Goal: Transaction & Acquisition: Purchase product/service

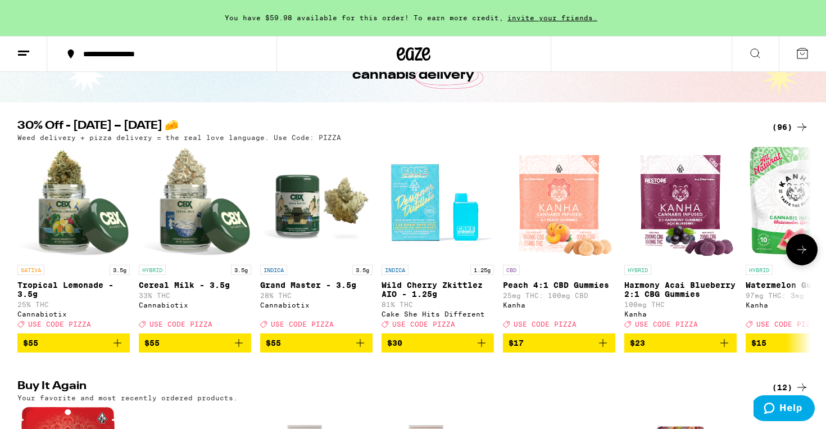
scroll to position [85, 0]
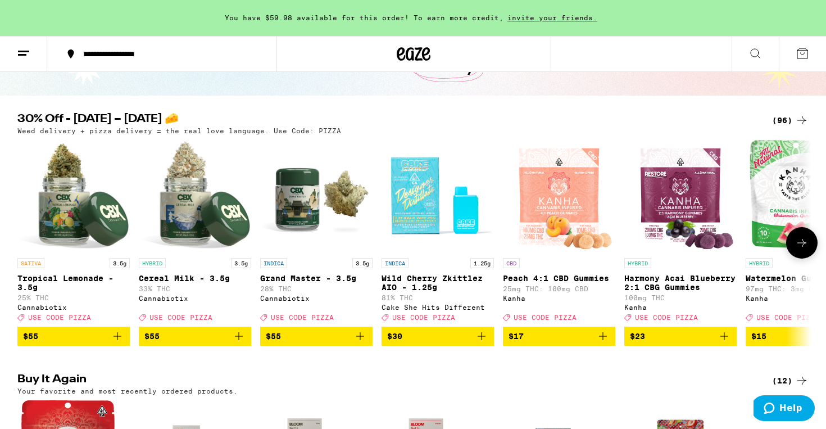
click at [803, 246] on icon at bounding box center [802, 243] width 9 height 8
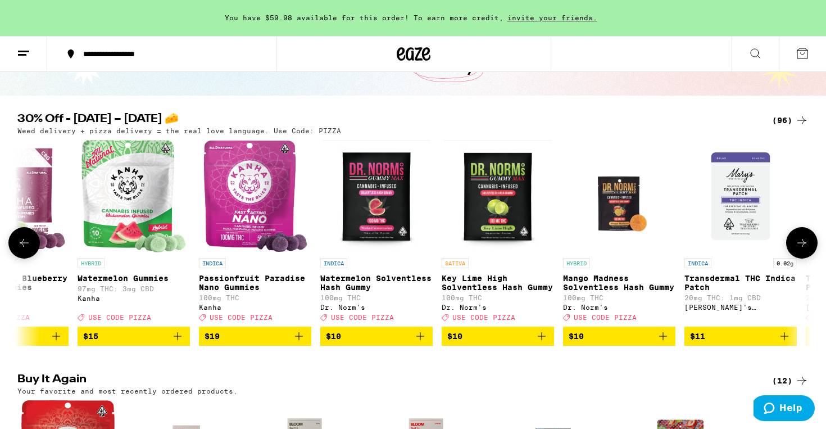
scroll to position [0, 669]
click at [26, 250] on icon at bounding box center [23, 242] width 13 height 13
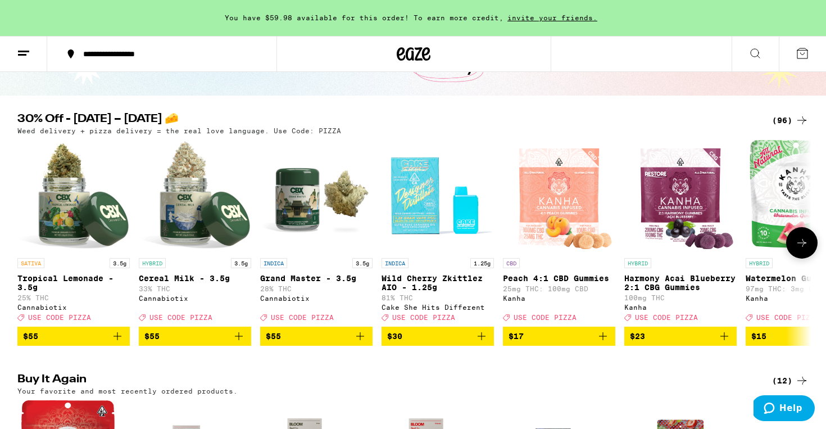
scroll to position [0, 0]
click at [799, 243] on icon at bounding box center [801, 242] width 13 height 13
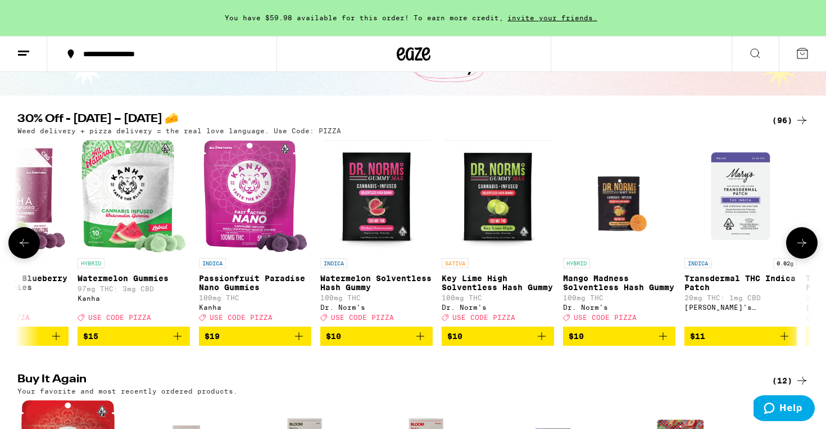
scroll to position [0, 669]
click at [419, 343] on icon "Add to bag" at bounding box center [419, 335] width 13 height 13
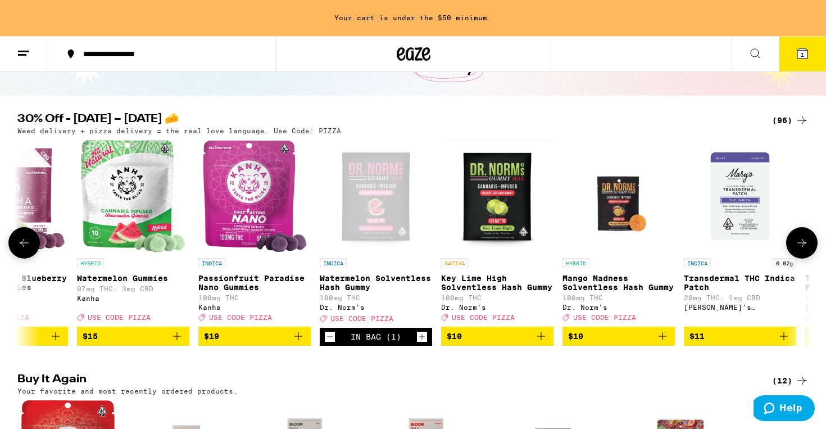
click at [804, 250] on icon at bounding box center [801, 242] width 13 height 13
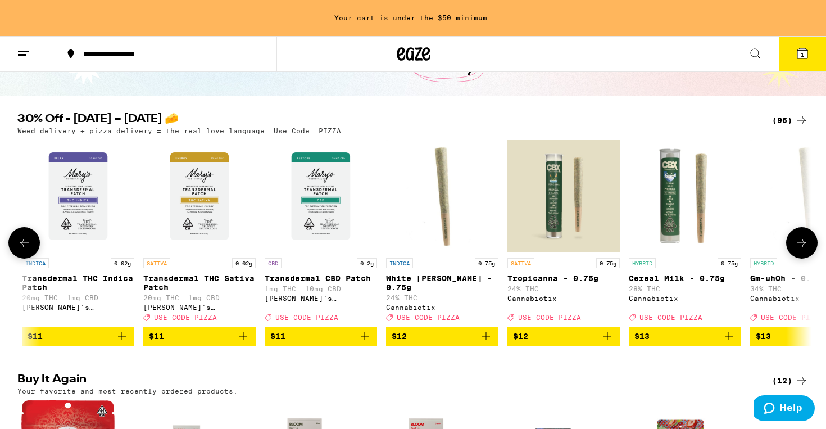
scroll to position [0, 1338]
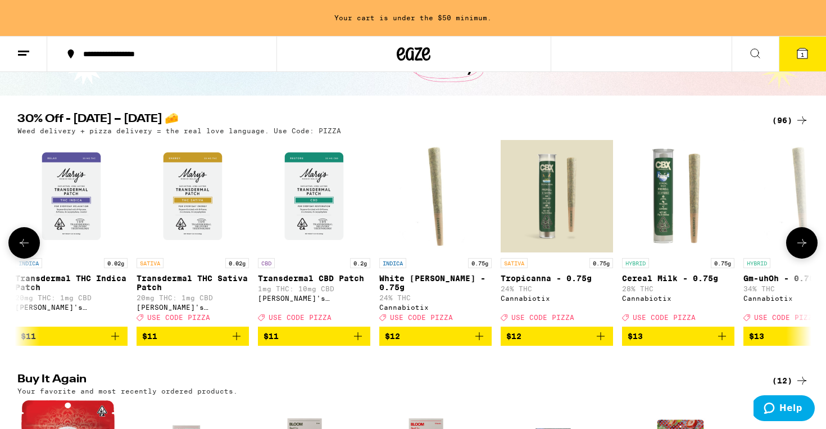
click at [804, 250] on icon at bounding box center [801, 242] width 13 height 13
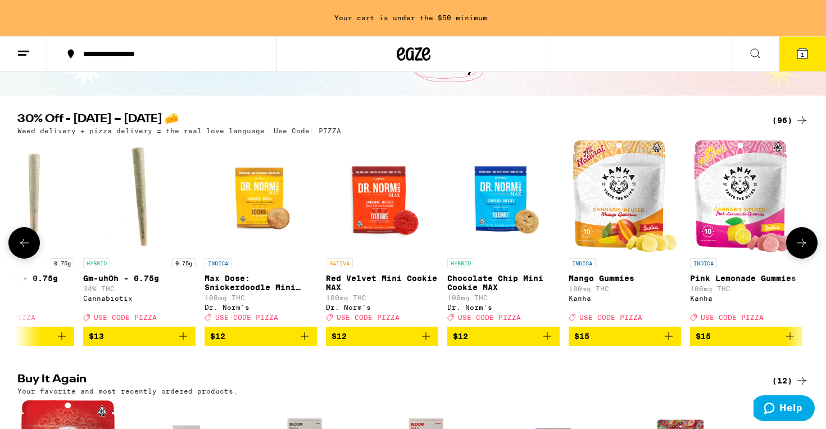
scroll to position [0, 2007]
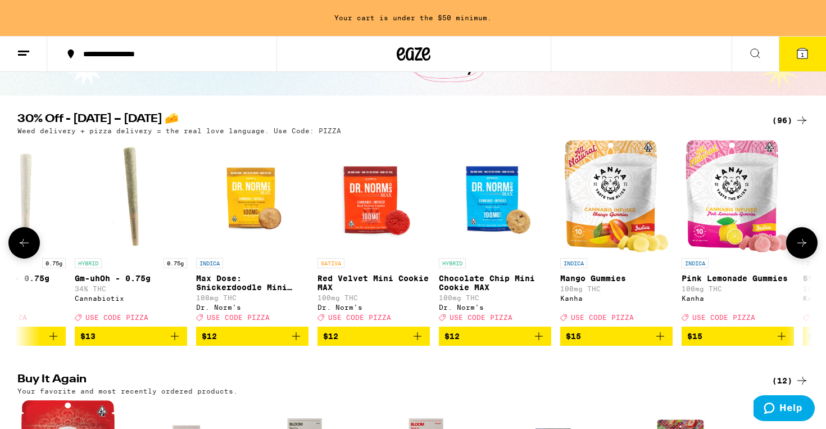
click at [804, 250] on icon at bounding box center [801, 242] width 13 height 13
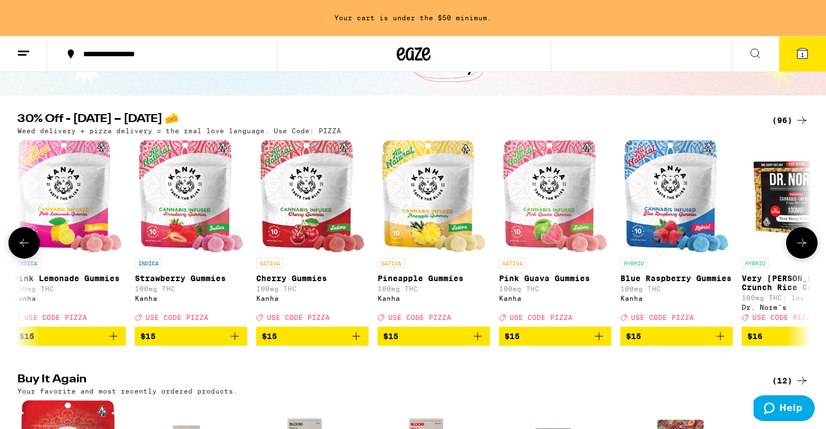
scroll to position [0, 2675]
click at [804, 250] on icon at bounding box center [801, 242] width 13 height 13
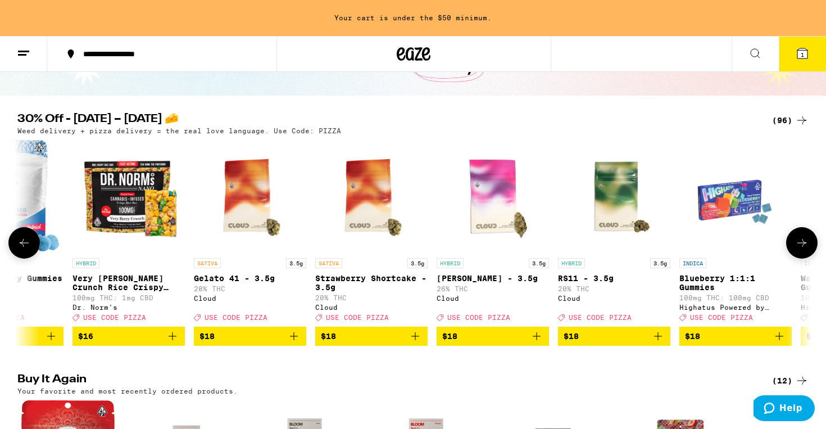
click at [804, 250] on icon at bounding box center [801, 242] width 13 height 13
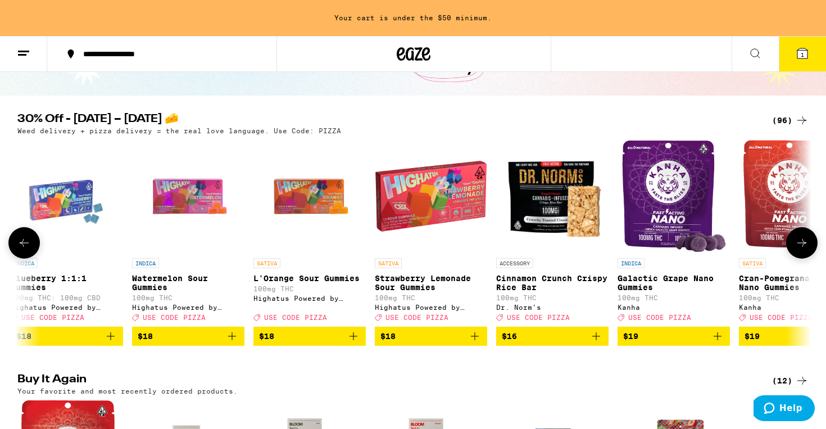
click at [804, 250] on icon at bounding box center [801, 242] width 13 height 13
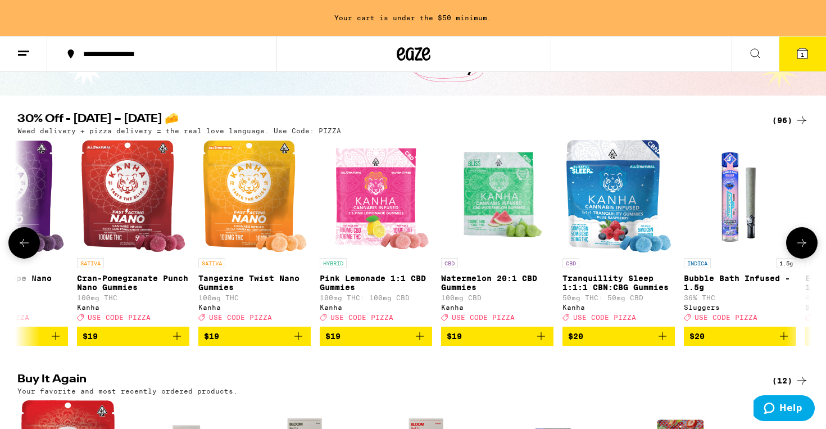
scroll to position [0, 4682]
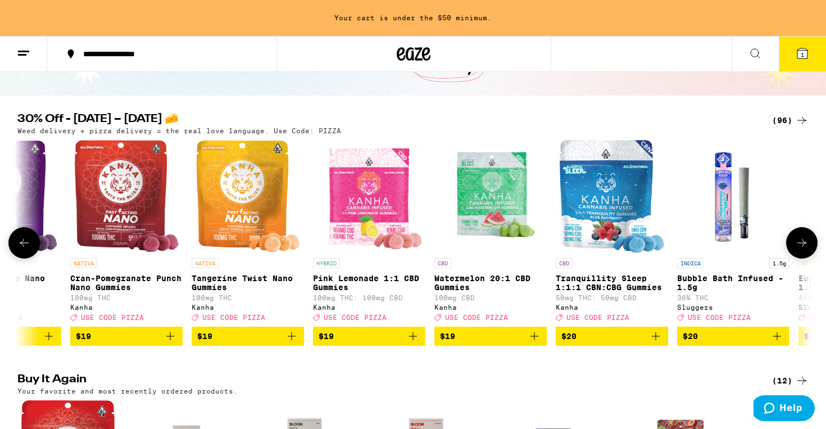
click at [804, 250] on icon at bounding box center [801, 242] width 13 height 13
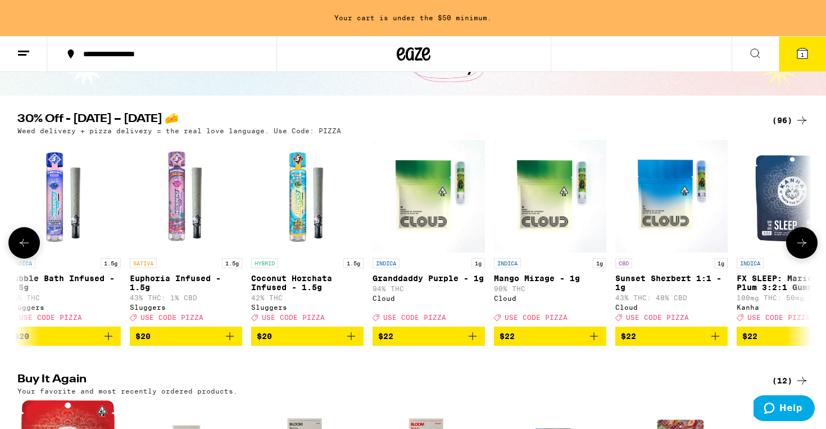
click at [804, 250] on icon at bounding box center [801, 242] width 13 height 13
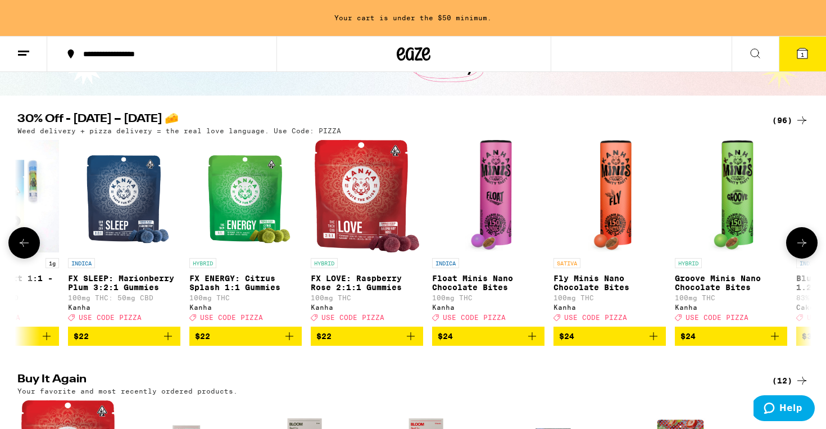
click at [804, 250] on icon at bounding box center [801, 242] width 13 height 13
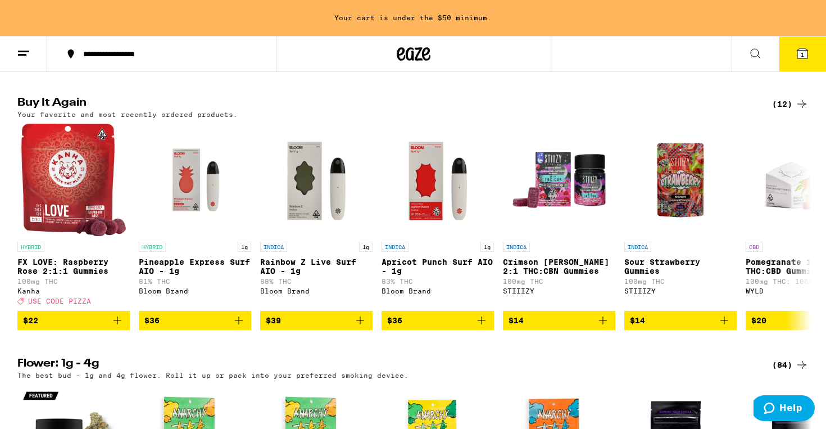
scroll to position [360, 0]
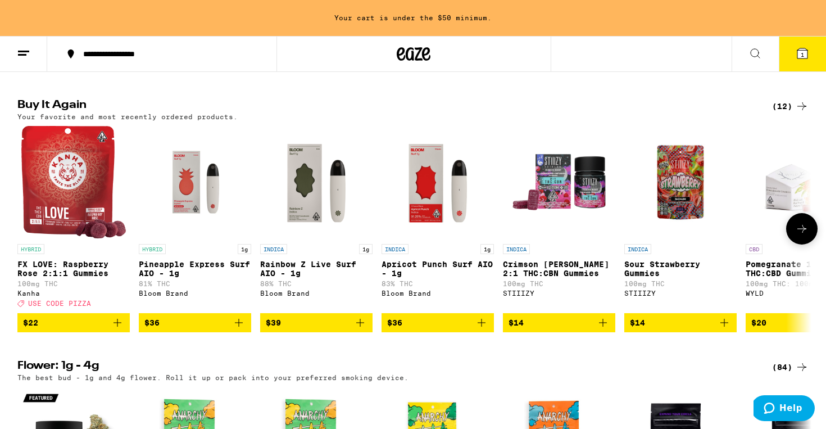
click at [239, 327] on icon "Add to bag" at bounding box center [239, 323] width 8 height 8
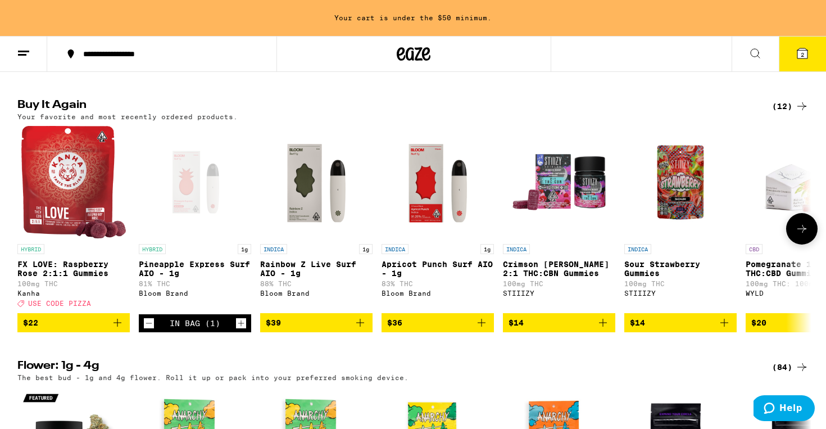
click at [797, 236] on icon at bounding box center [801, 228] width 13 height 13
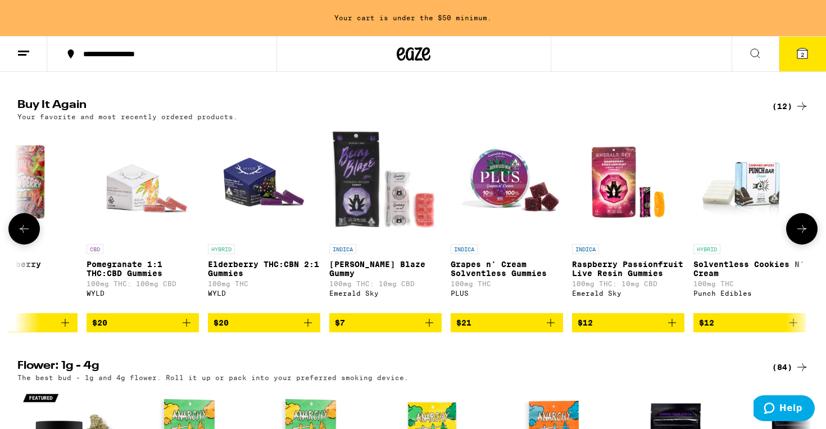
scroll to position [0, 665]
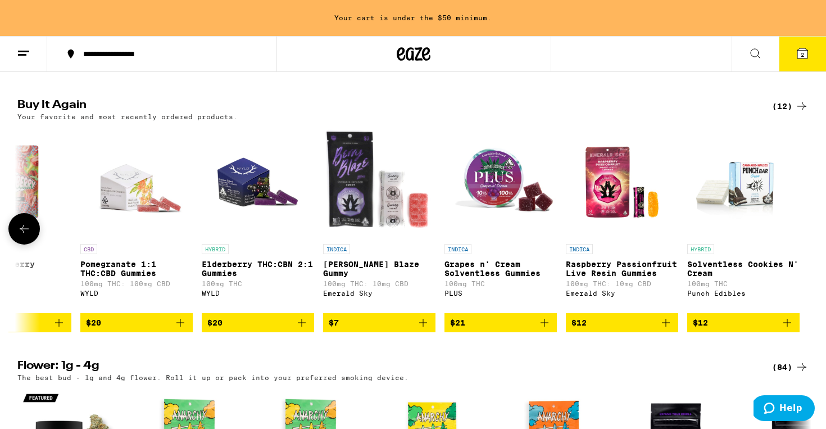
click at [184, 329] on icon "Add to bag" at bounding box center [180, 322] width 13 height 13
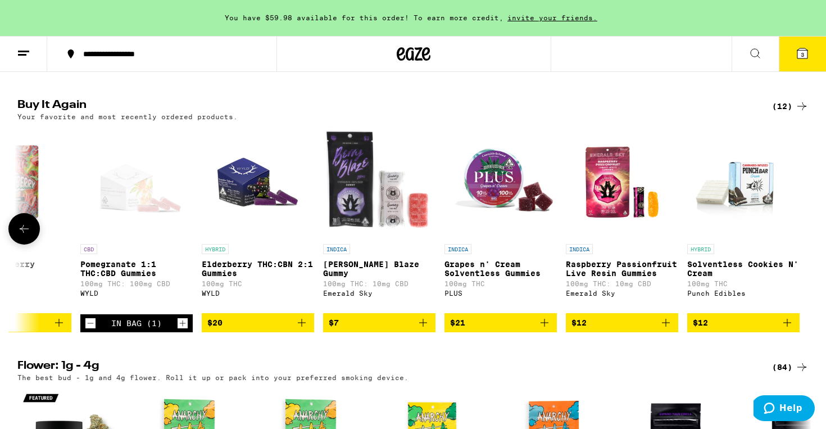
click at [303, 329] on icon "Add to bag" at bounding box center [301, 322] width 13 height 13
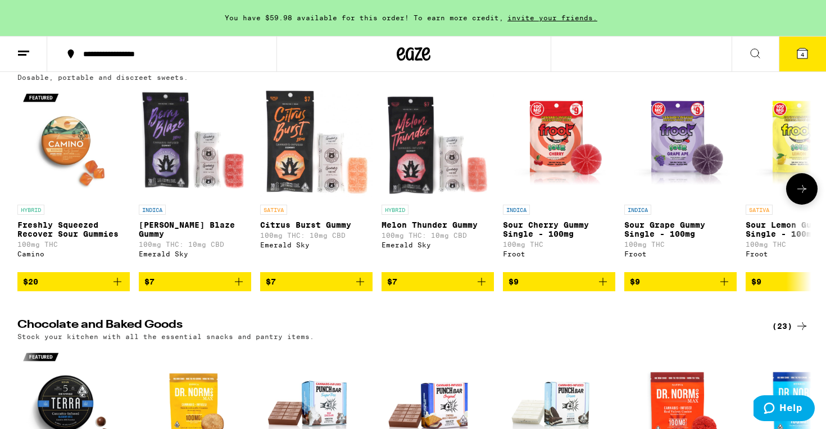
scroll to position [2782, 0]
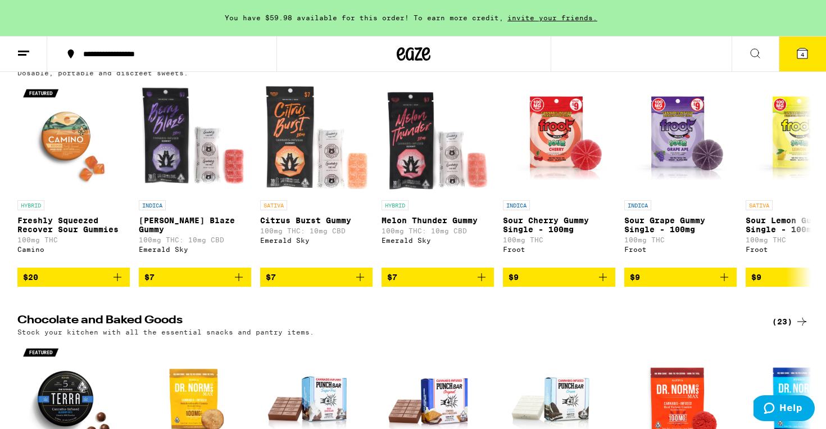
click at [778, 69] on div "(113)" at bounding box center [788, 62] width 42 height 13
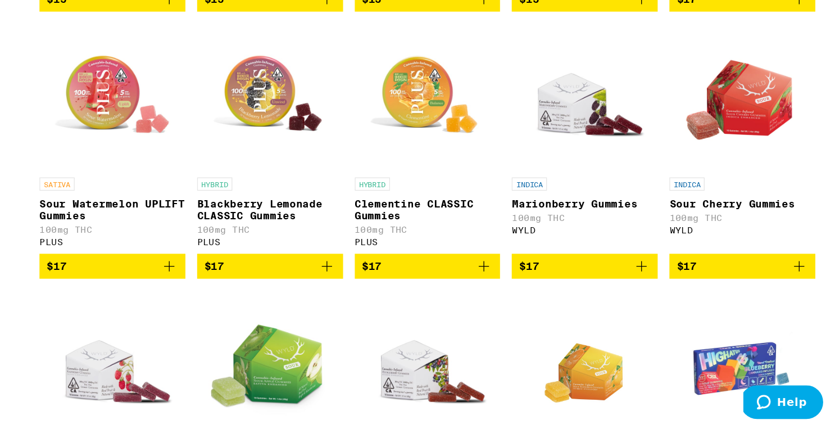
scroll to position [1727, 0]
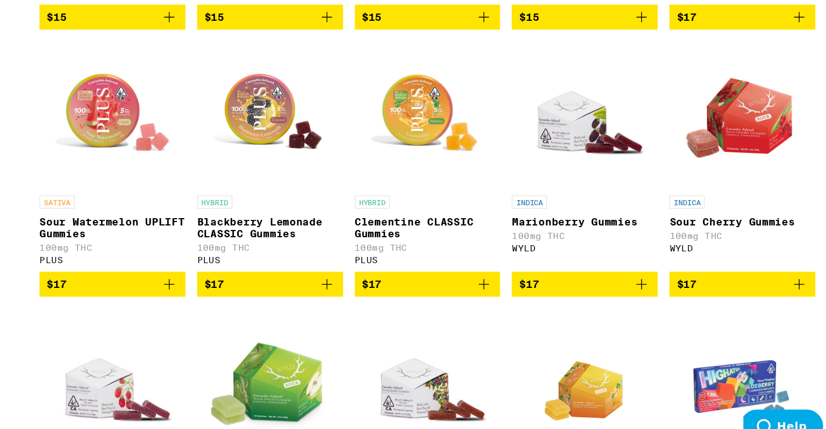
click at [673, 306] on icon "Add to bag" at bounding box center [675, 298] width 13 height 13
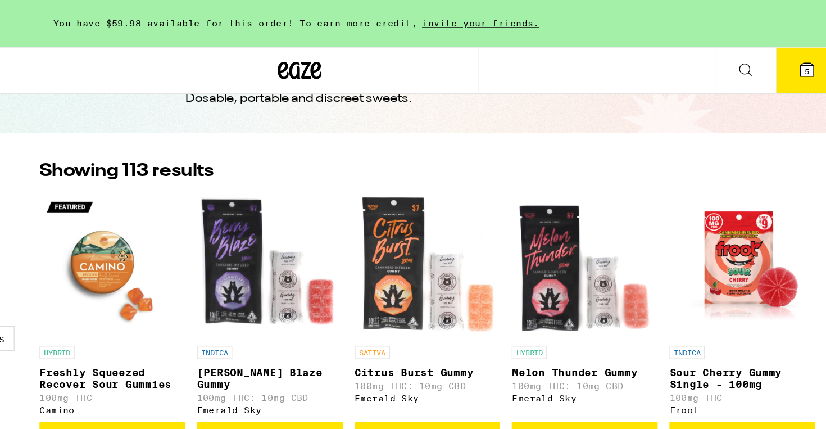
scroll to position [0, 0]
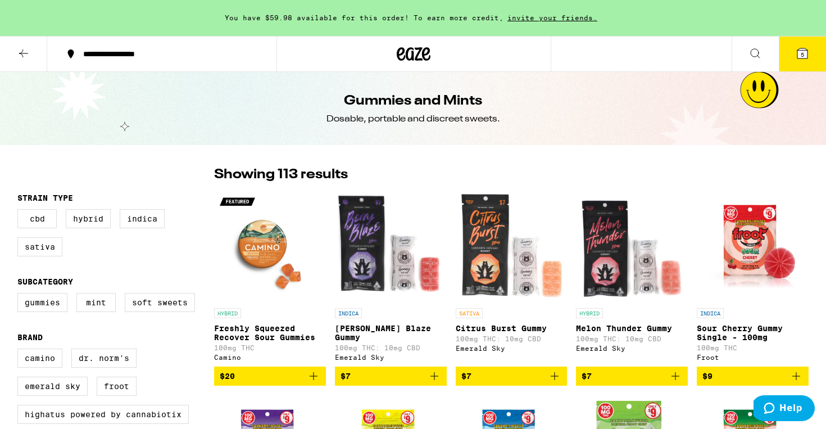
click at [27, 56] on icon at bounding box center [23, 53] width 13 height 13
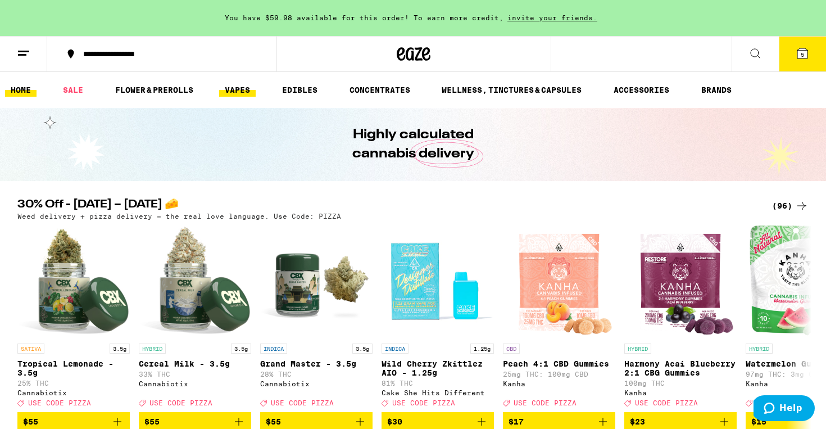
click at [234, 88] on link "VAPES" at bounding box center [237, 89] width 37 height 13
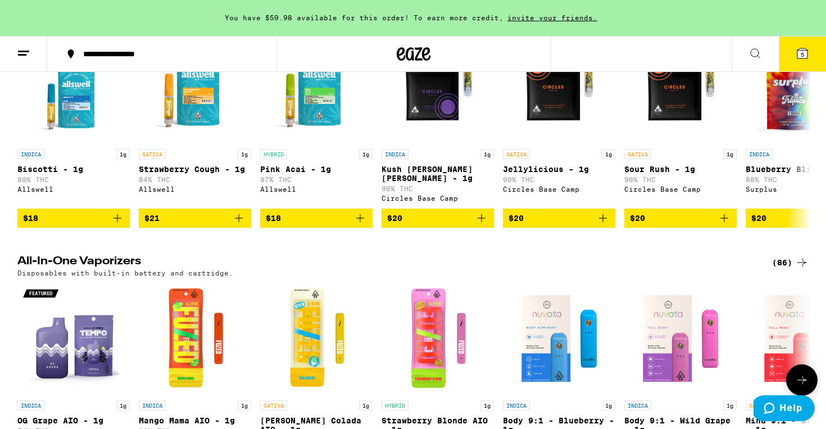
scroll to position [356, 0]
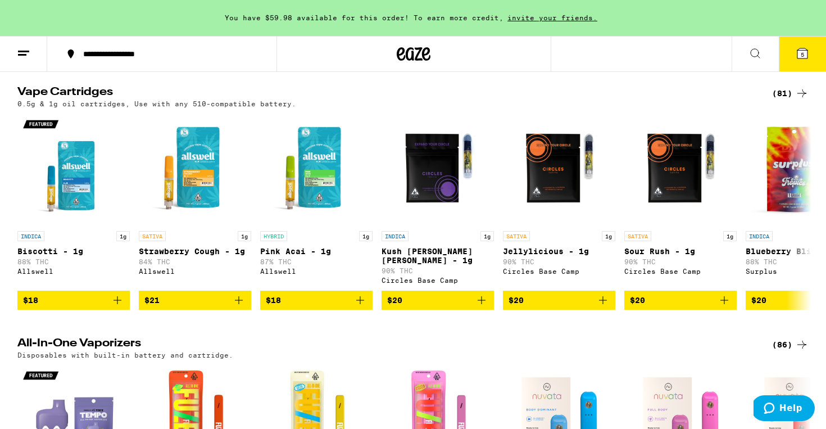
click at [782, 100] on div "(81)" at bounding box center [790, 93] width 37 height 13
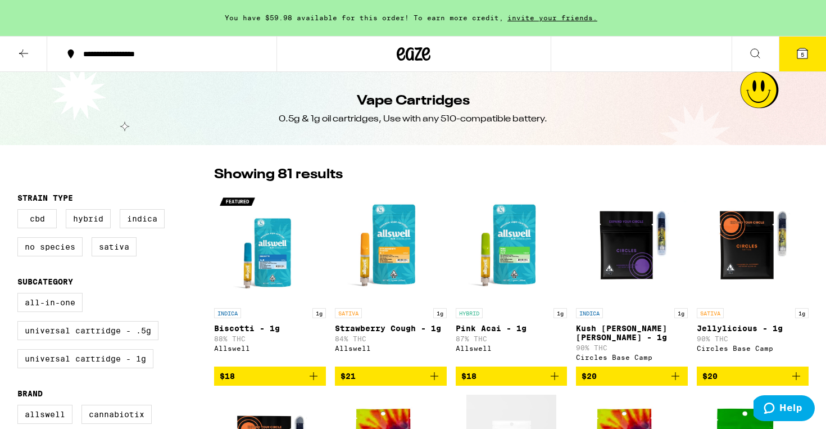
click at [25, 49] on icon at bounding box center [23, 53] width 13 height 13
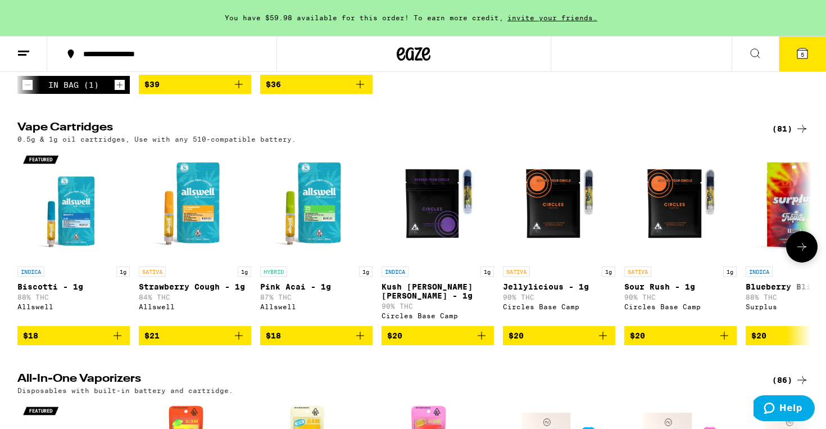
scroll to position [457, 0]
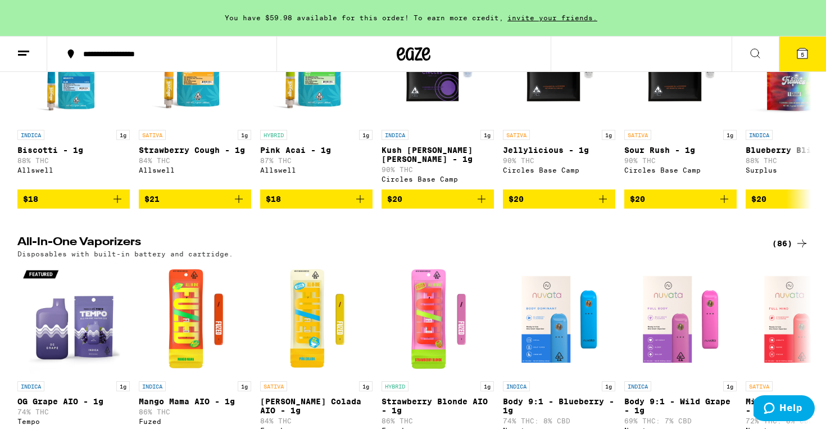
click at [782, 250] on div "(86)" at bounding box center [790, 243] width 37 height 13
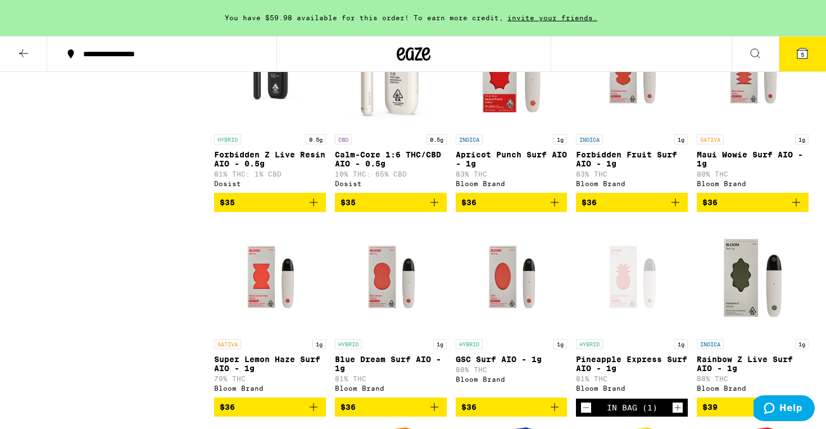
scroll to position [2854, 0]
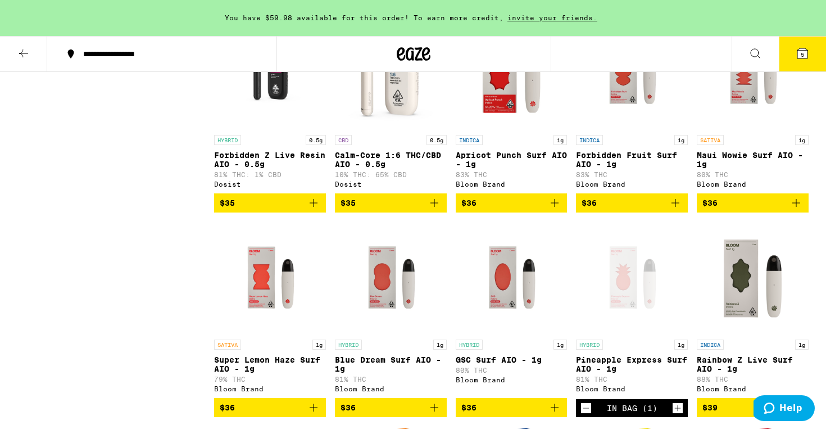
click at [674, 207] on icon "Add to bag" at bounding box center [676, 203] width 8 height 8
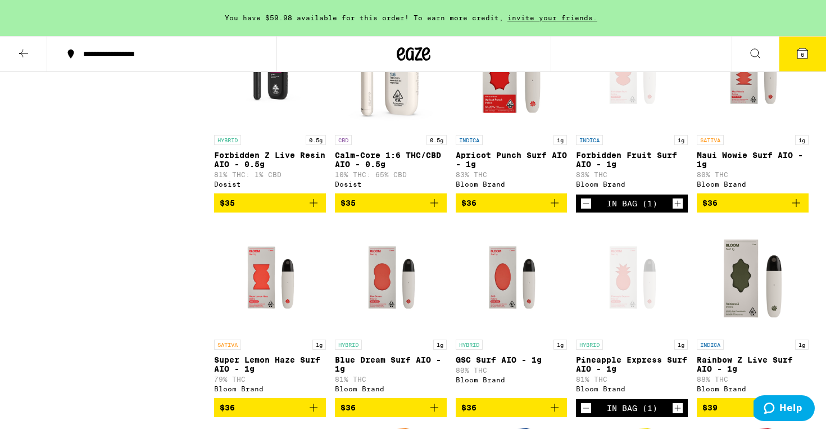
click at [800, 48] on icon at bounding box center [802, 53] width 13 height 13
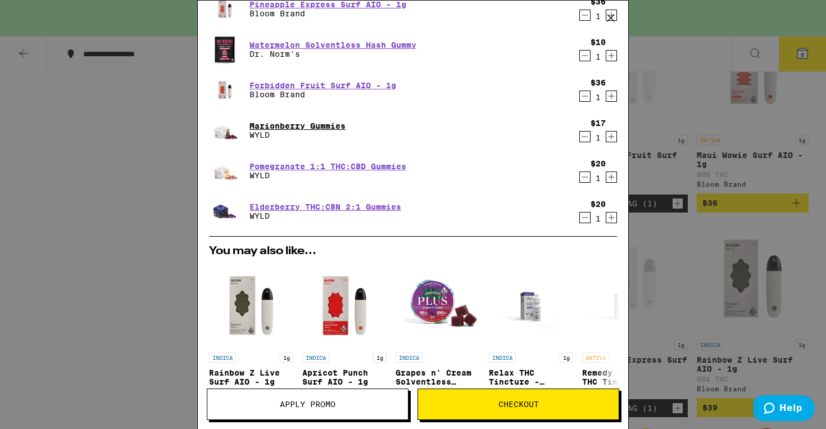
scroll to position [84, 0]
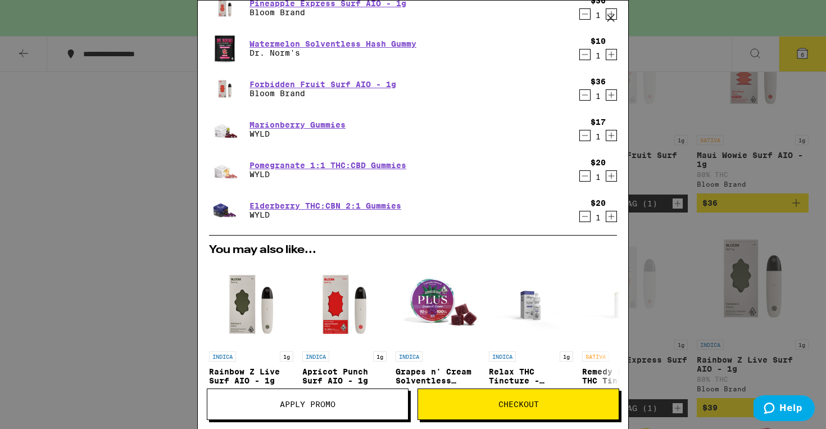
click at [582, 215] on icon "Decrement" at bounding box center [585, 216] width 10 height 13
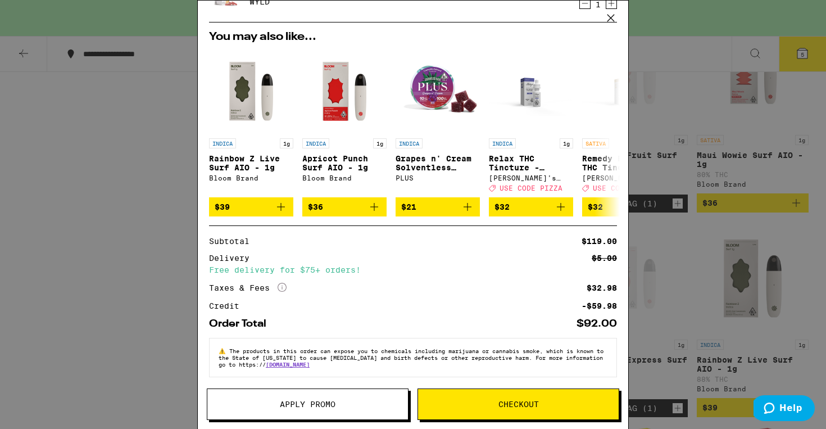
scroll to position [266, 0]
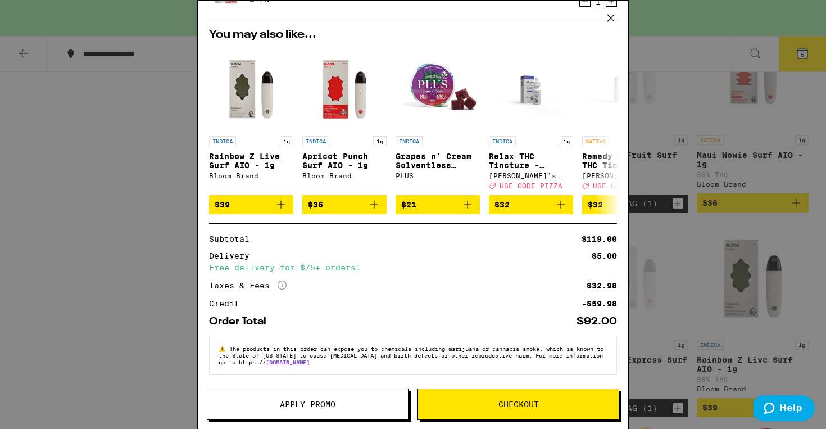
click at [314, 397] on button "Apply Promo" at bounding box center [308, 403] width 202 height 31
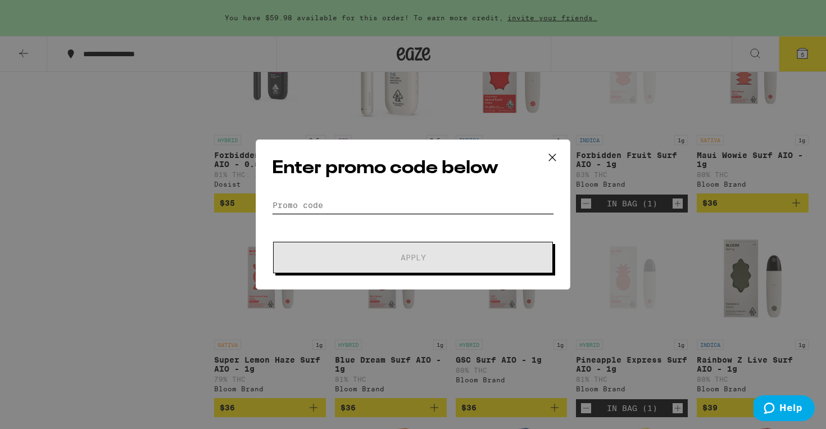
click at [297, 204] on input "Promo Code" at bounding box center [413, 205] width 282 height 17
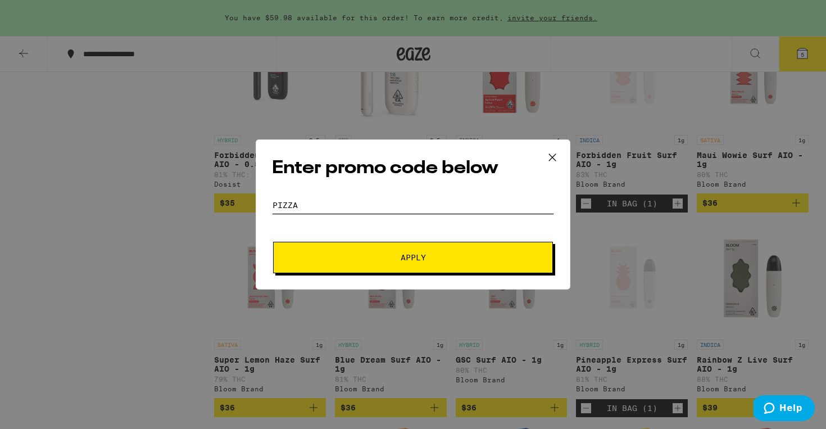
type input "PIZZA"
click at [455, 258] on span "Apply" at bounding box center [413, 257] width 202 height 8
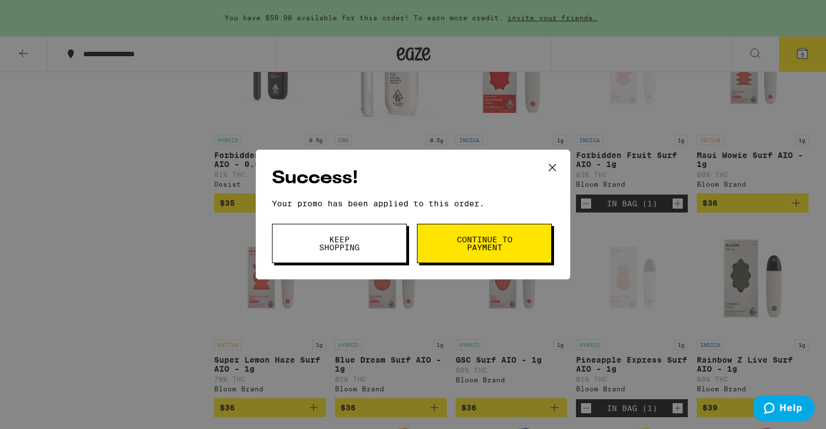
click at [504, 244] on span "Continue to payment" at bounding box center [484, 244] width 57 height 16
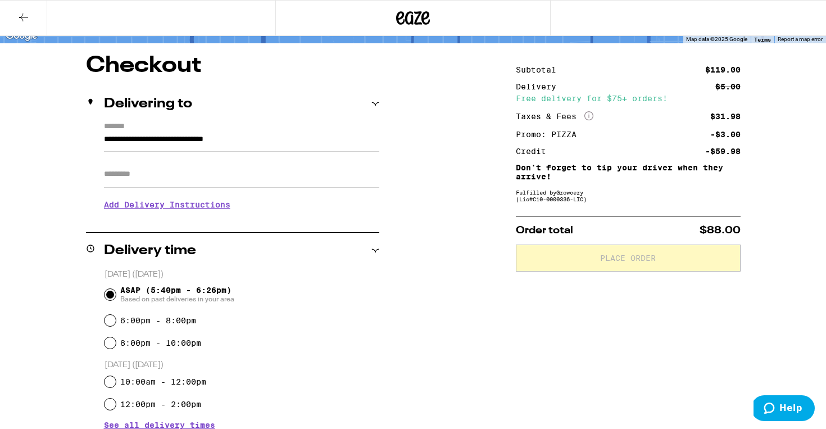
scroll to position [83, 0]
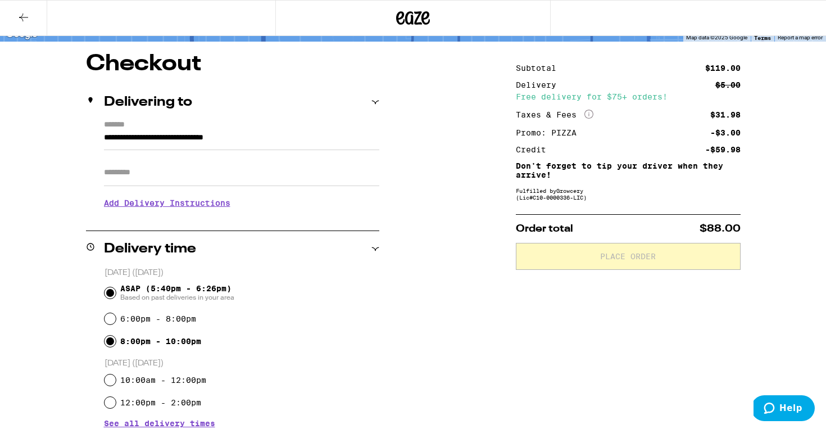
click at [113, 341] on input "8:00pm - 10:00pm" at bounding box center [110, 341] width 11 height 11
radio input "true"
click at [119, 176] on input "Apt/Suite" at bounding box center [241, 172] width 275 height 27
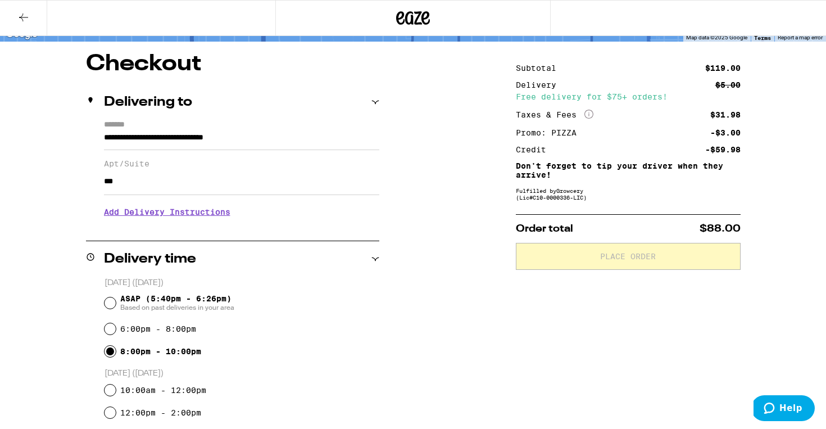
type input "***"
click at [162, 219] on h3 "Add Delivery Instructions" at bounding box center [241, 212] width 275 height 26
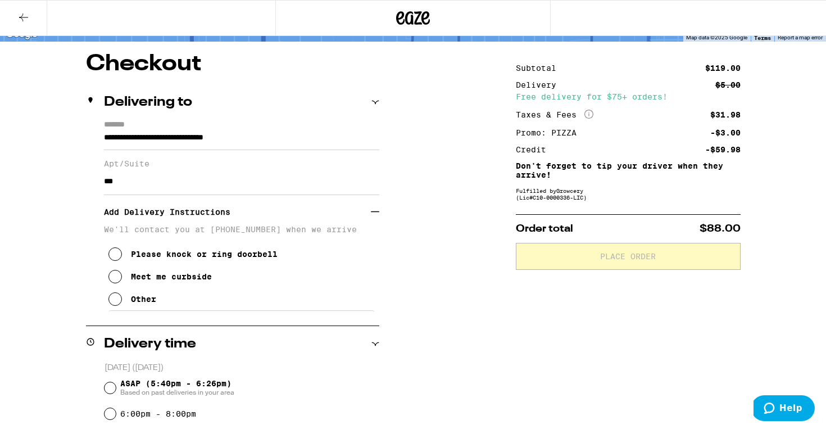
click at [117, 306] on icon at bounding box center [114, 298] width 13 height 13
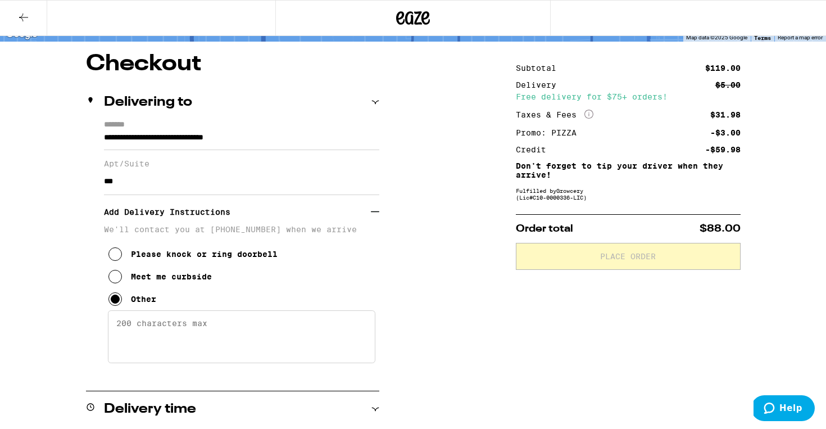
click at [147, 334] on textarea "Enter any other delivery instructions you want driver to know" at bounding box center [242, 336] width 268 height 53
type textarea "DIAL 787 TO ENTER / PH FLOOR / UNIT 408"
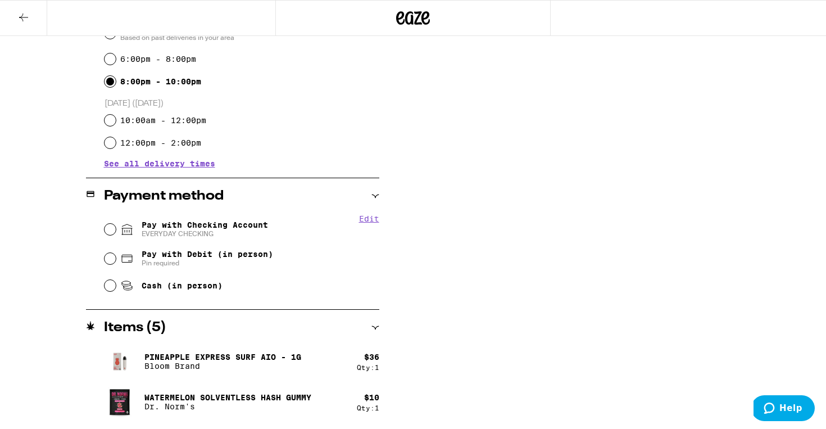
scroll to position [506, 0]
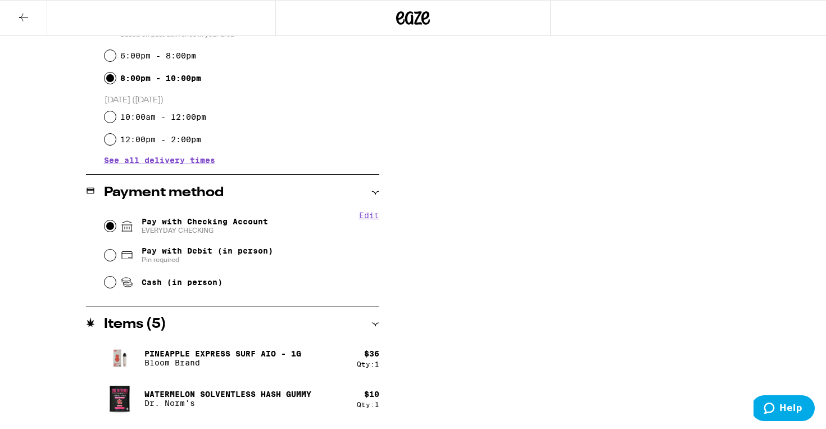
click at [113, 227] on input "Pay with Checking Account EVERYDAY CHECKING" at bounding box center [110, 225] width 11 height 11
radio input "true"
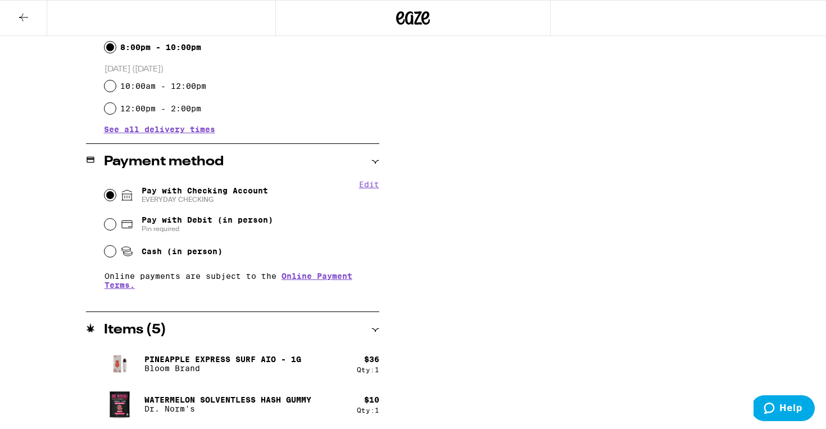
scroll to position [0, 0]
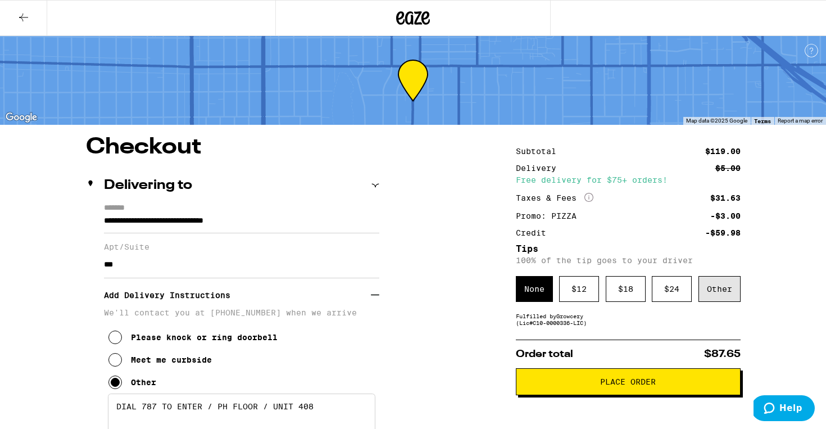
click at [726, 288] on div "Other" at bounding box center [720, 289] width 42 height 26
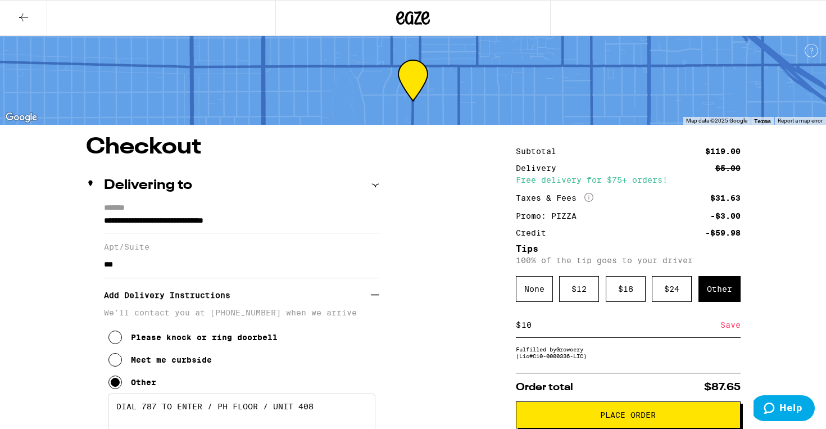
type input "10"
click at [736, 330] on div "Save" at bounding box center [731, 325] width 20 height 25
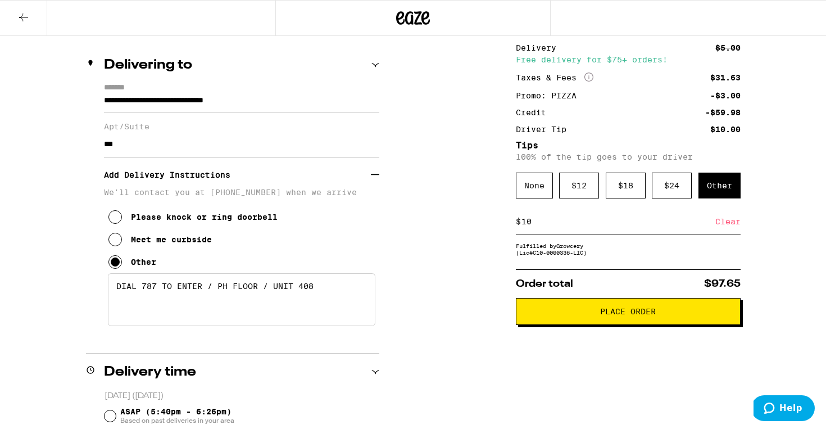
scroll to position [119, 0]
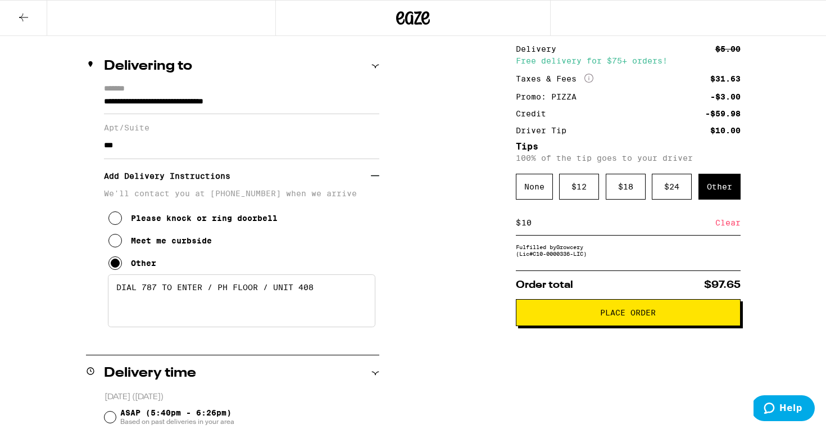
click at [701, 316] on span "Place Order" at bounding box center [629, 313] width 206 height 8
